Goal: Task Accomplishment & Management: Complete application form

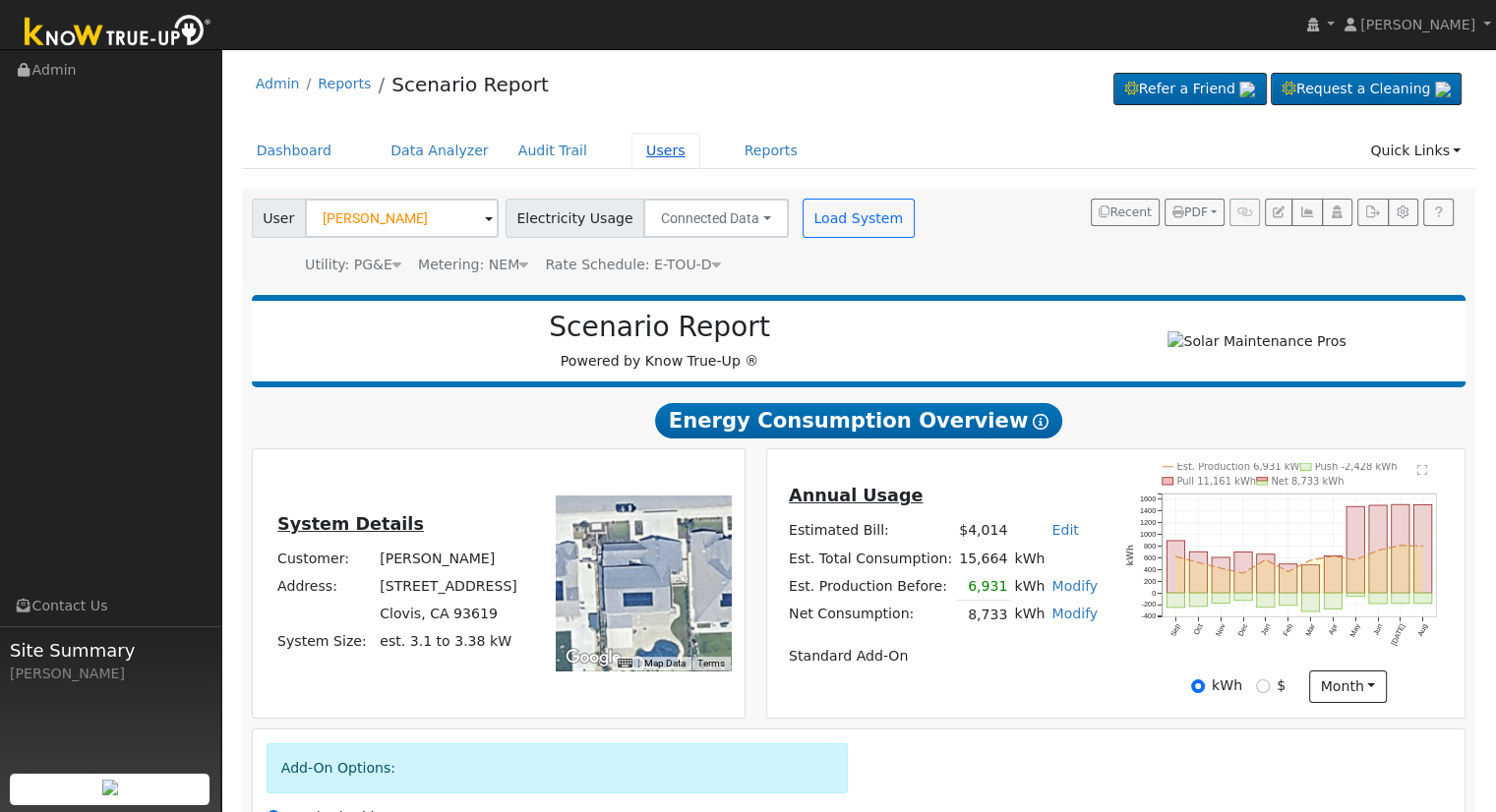
click at [632, 154] on link "Users" at bounding box center [666, 150] width 69 height 37
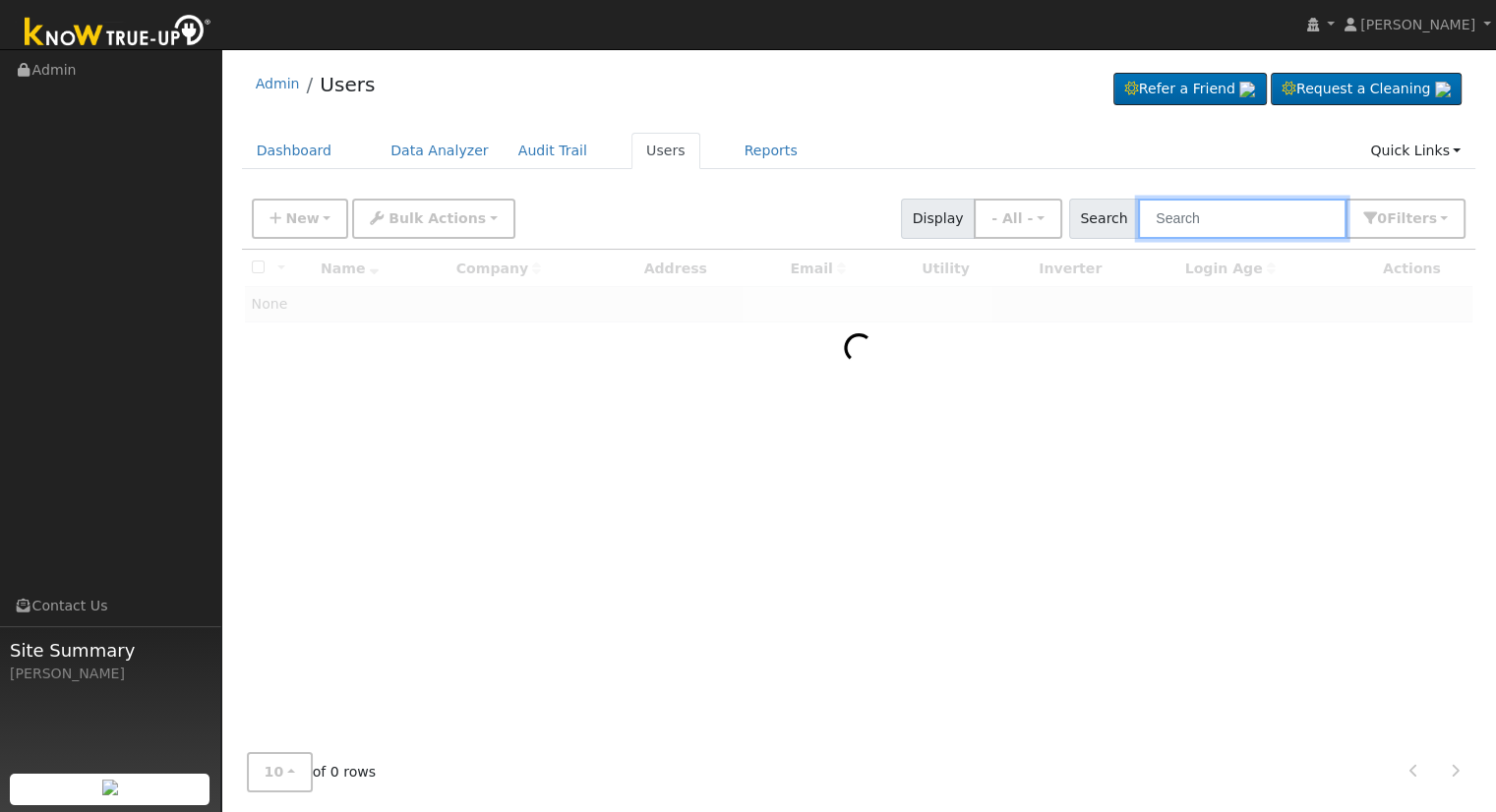
click at [1228, 216] on input "text" at bounding box center [1242, 218] width 208 height 40
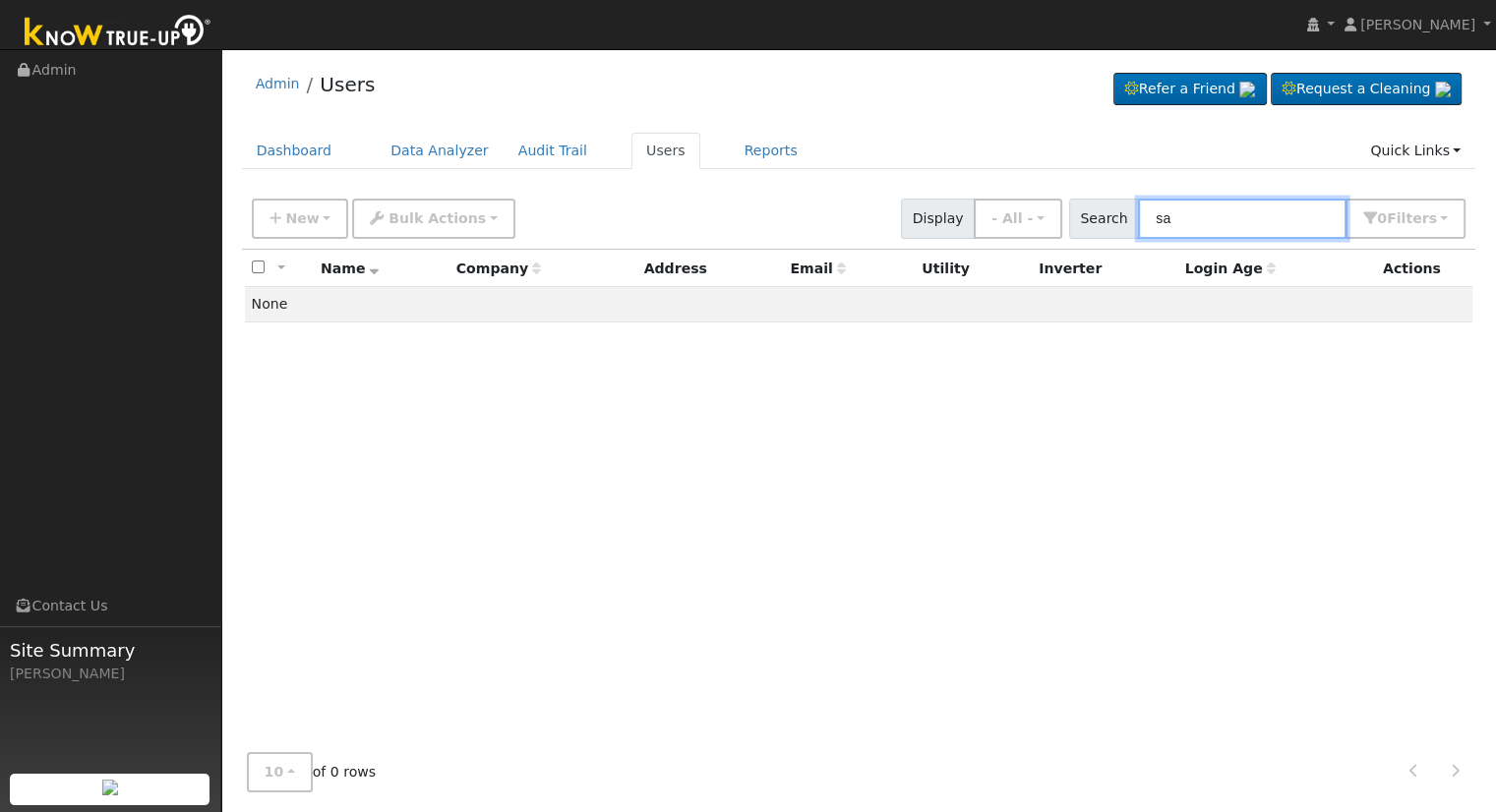
type input "s"
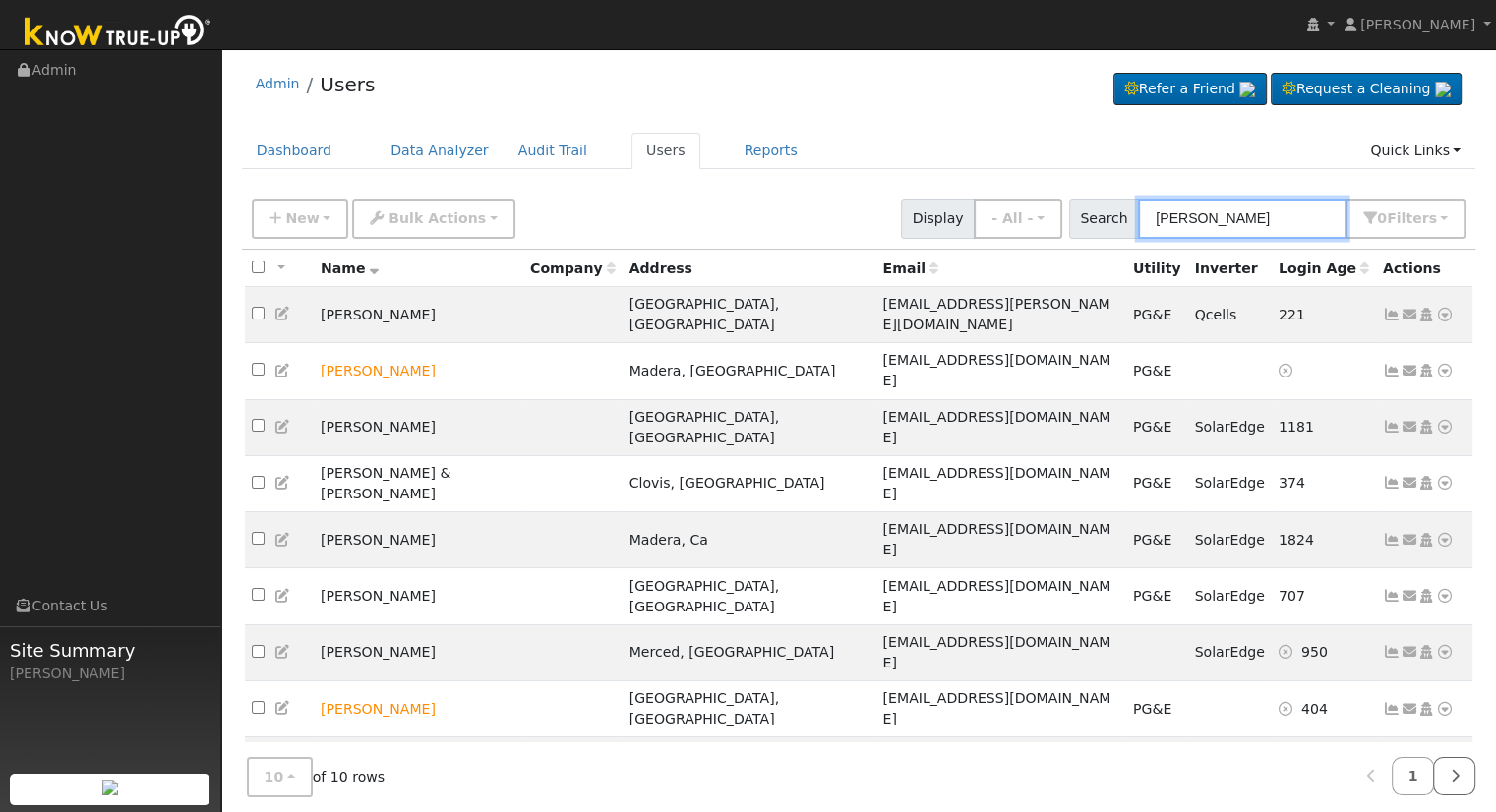
type input "Guerra"
click at [1452, 772] on icon at bounding box center [1454, 776] width 9 height 14
click at [1454, 769] on icon at bounding box center [1454, 776] width 9 height 14
click at [1376, 769] on icon at bounding box center [1371, 776] width 9 height 14
click at [288, 775] on button "10" at bounding box center [280, 777] width 66 height 40
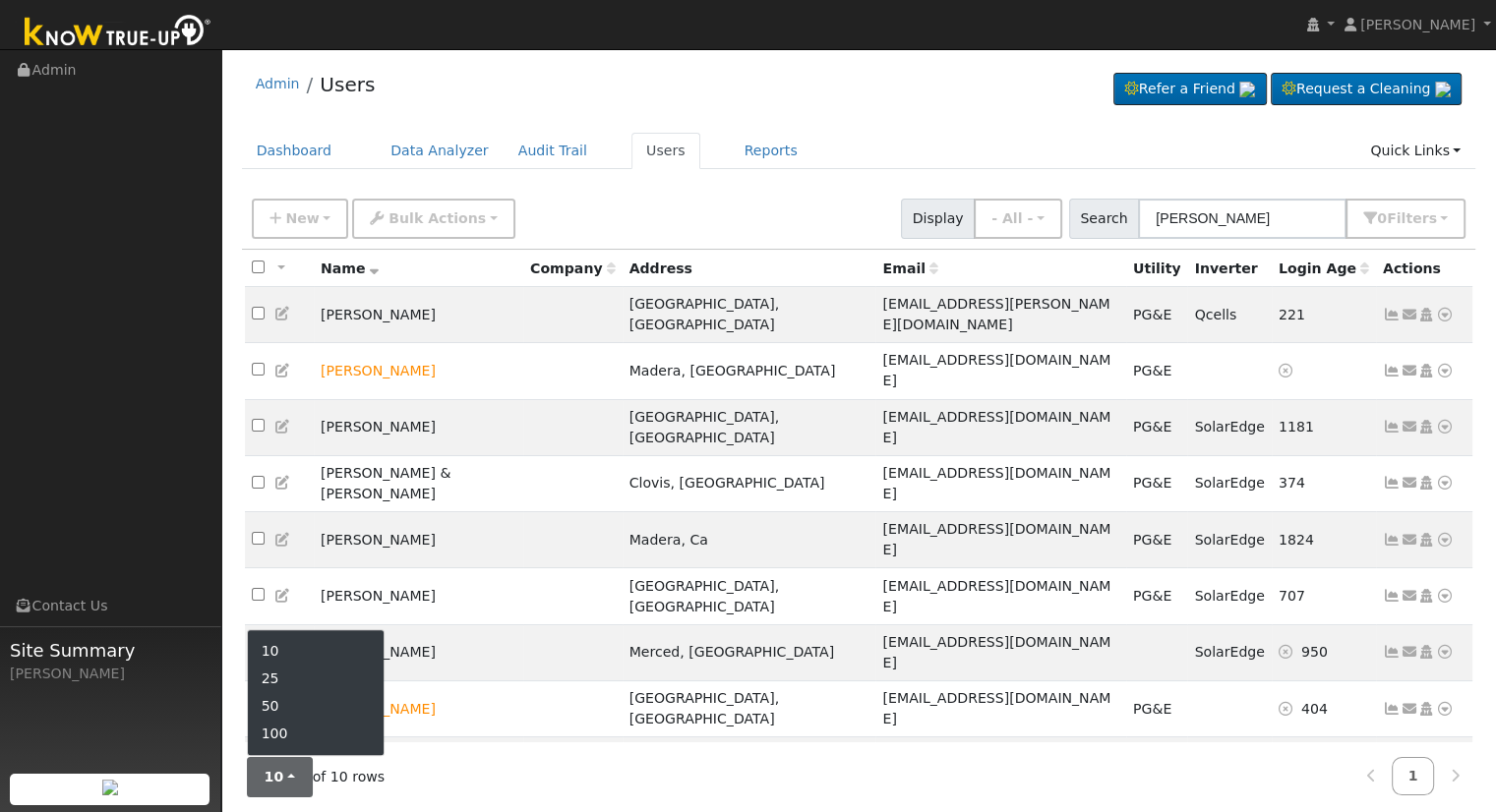
click at [300, 671] on link "25" at bounding box center [316, 679] width 137 height 28
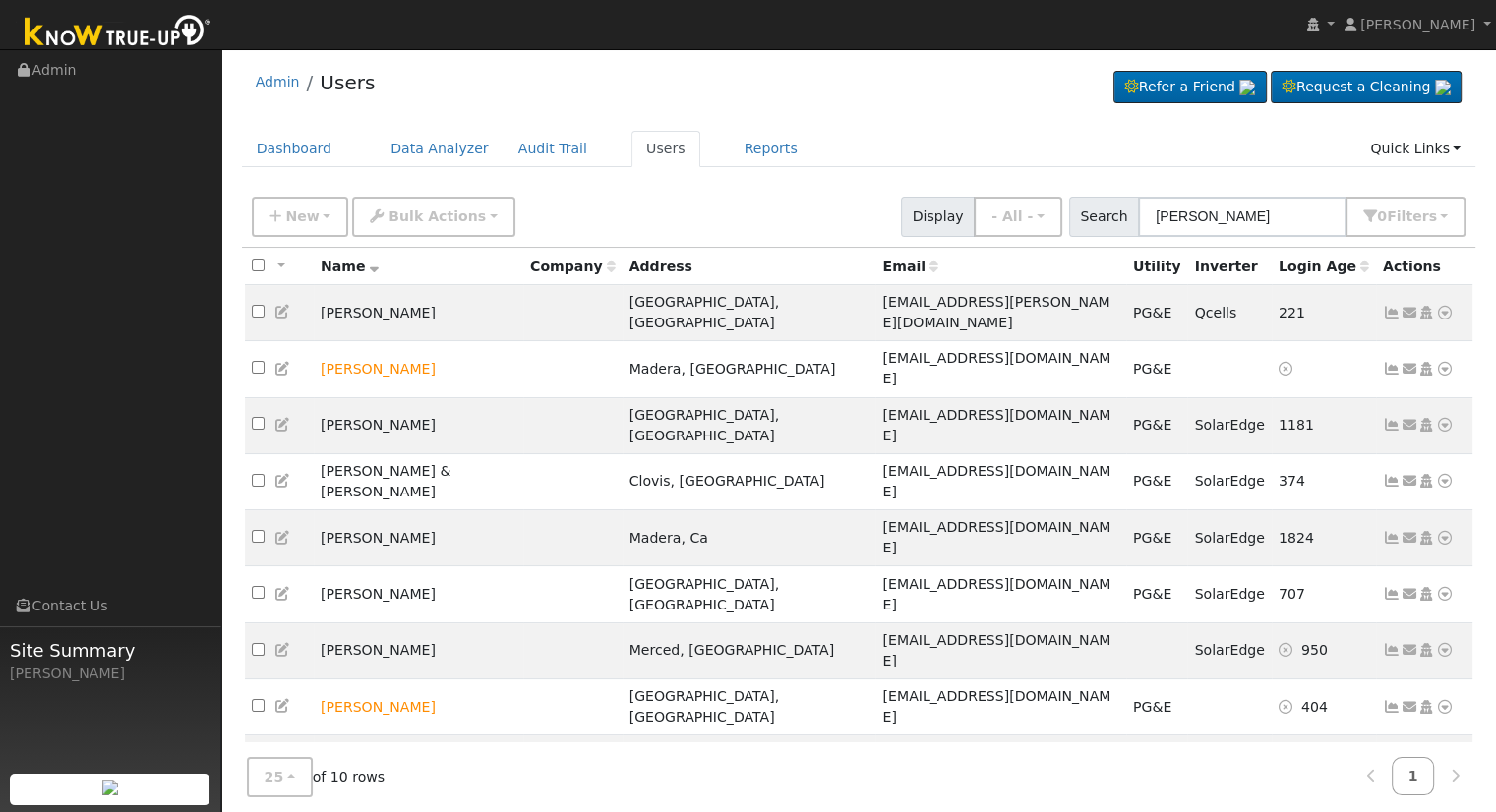
scroll to position [3, 0]
click at [286, 207] on span "New" at bounding box center [302, 215] width 34 height 16
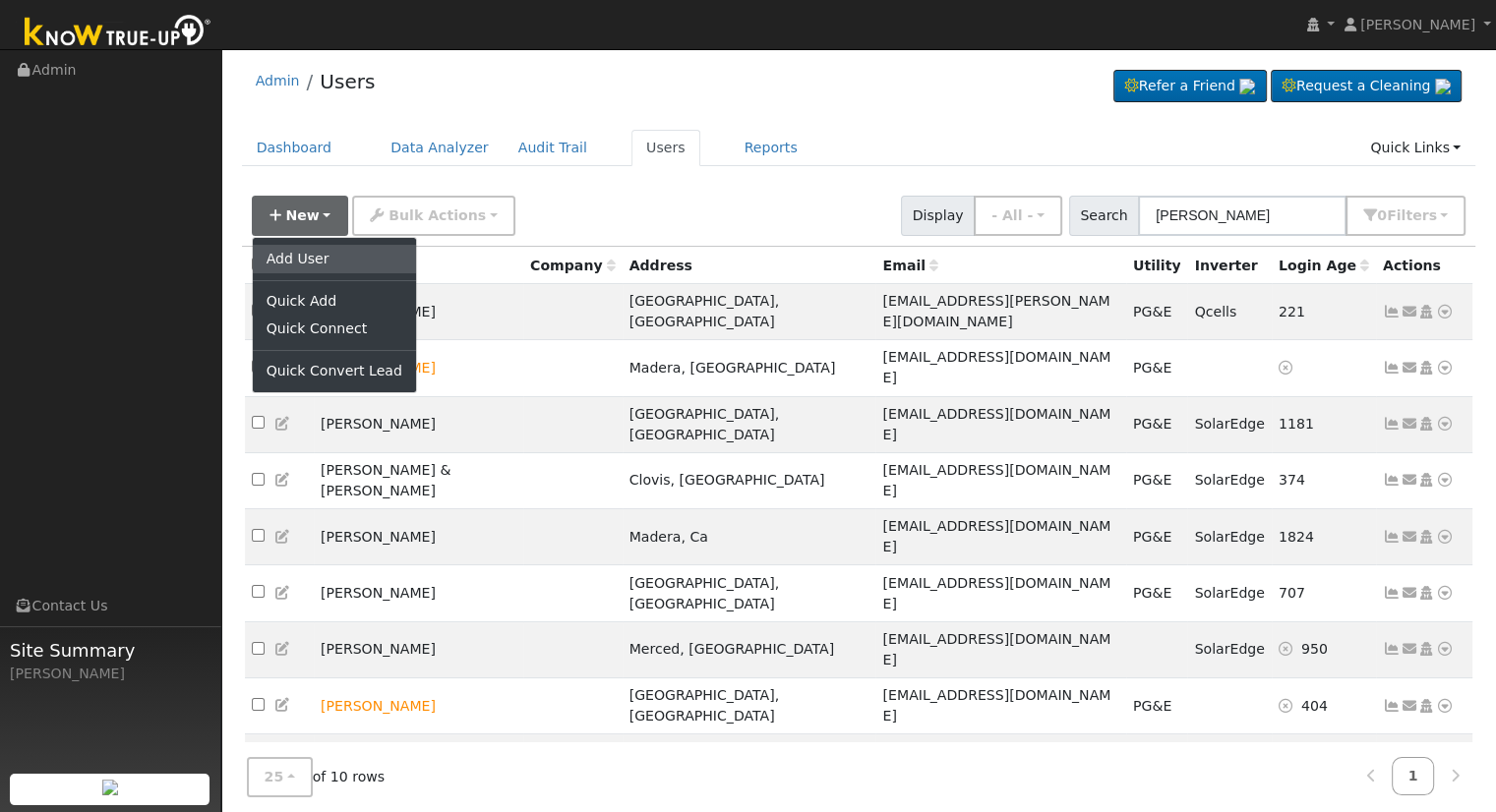
click at [329, 257] on link "Add User" at bounding box center [335, 259] width 163 height 28
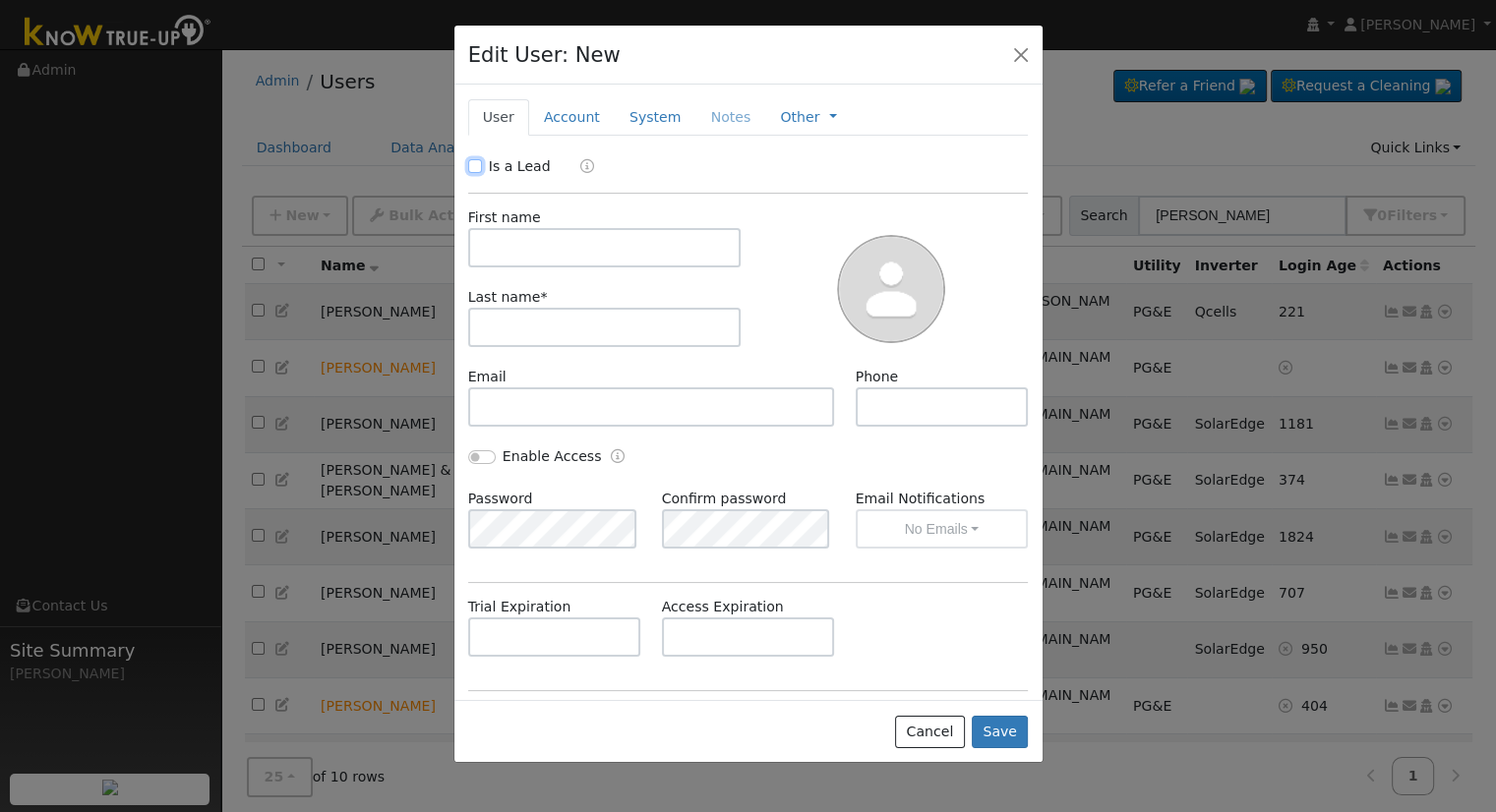
click at [471, 166] on input "Is a Lead" at bounding box center [475, 166] width 14 height 14
checkbox input "true"
click at [514, 256] on input "text" at bounding box center [605, 247] width 273 height 39
type input "Sally"
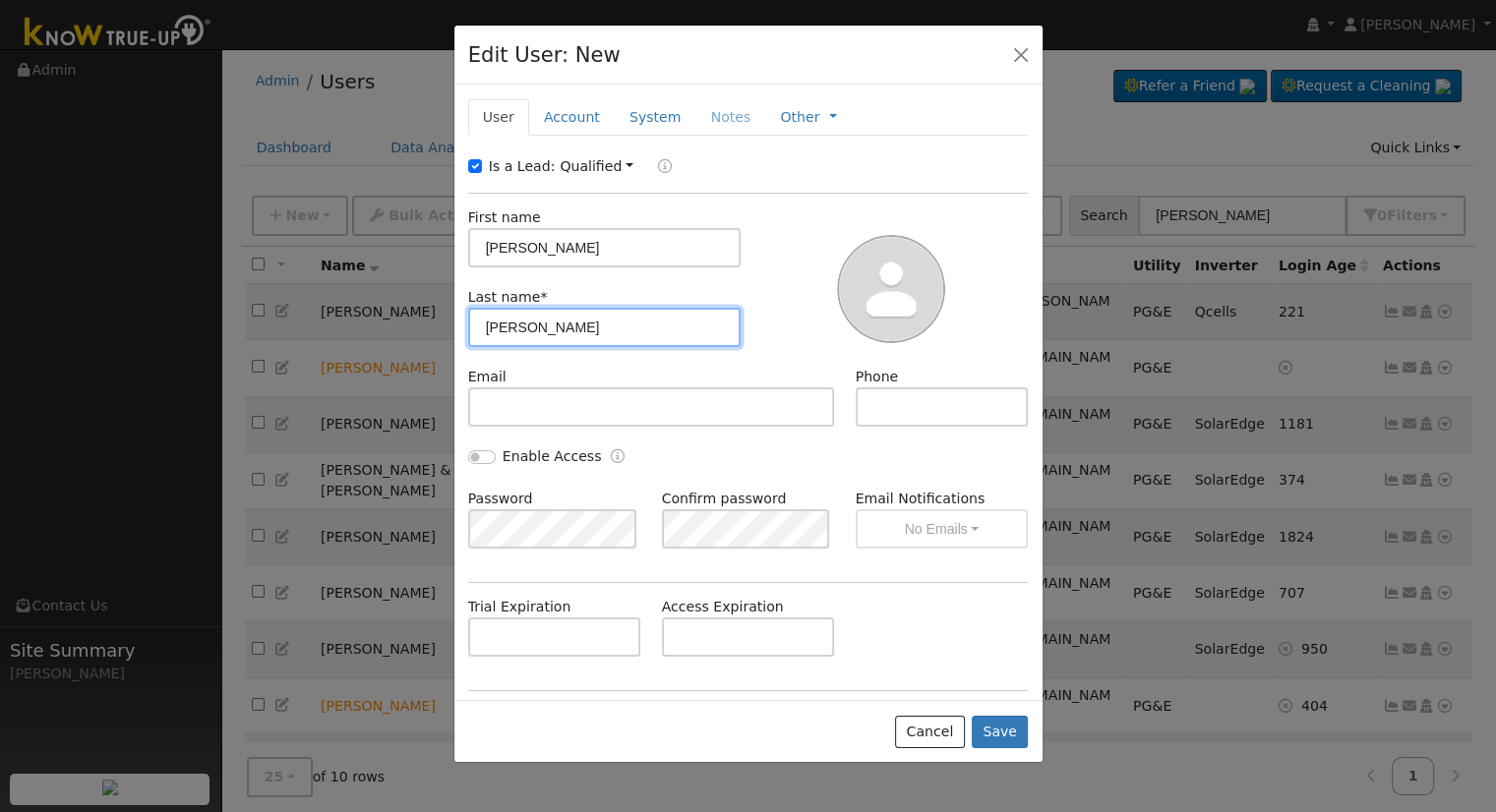
type input "Guerra"
click at [556, 116] on link "Account" at bounding box center [572, 118] width 86 height 37
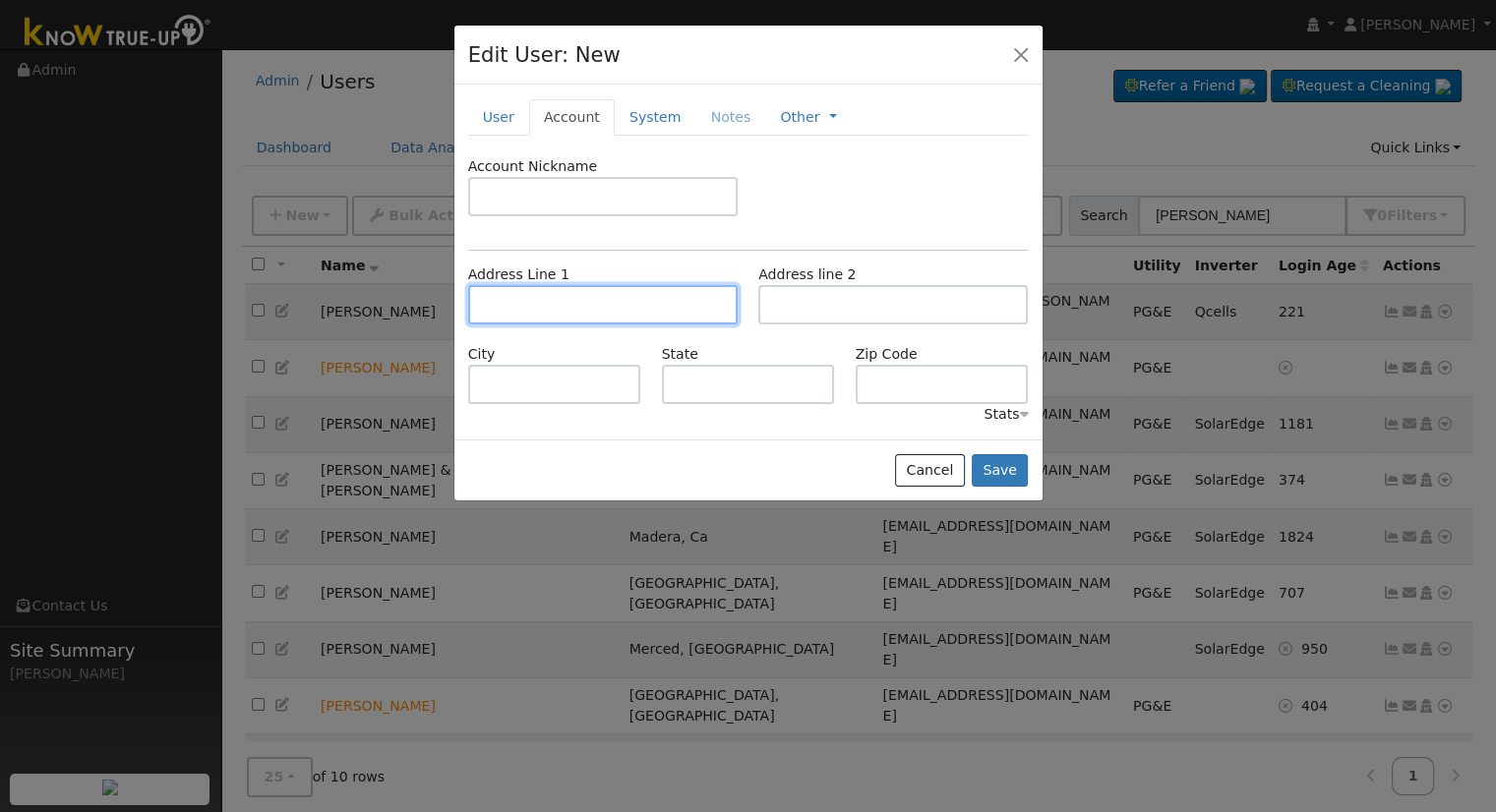
click at [511, 309] on input "text" at bounding box center [603, 304] width 269 height 39
type input "2225 Park Street"
type input "Selma"
type input "CA"
type input "93662"
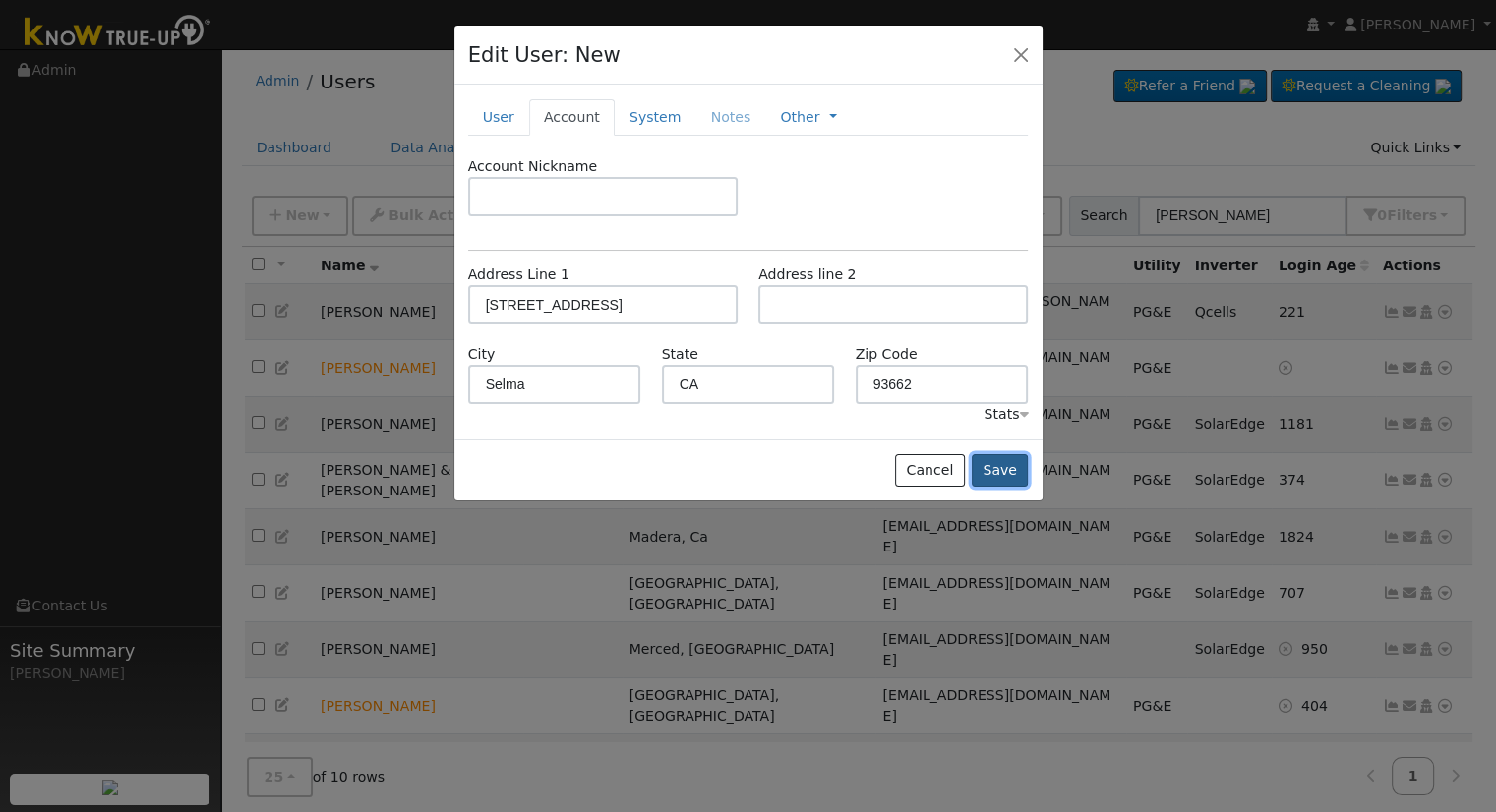
click at [1004, 465] on button "Save" at bounding box center [1000, 471] width 57 height 34
